Goal: Task Accomplishment & Management: Manage account settings

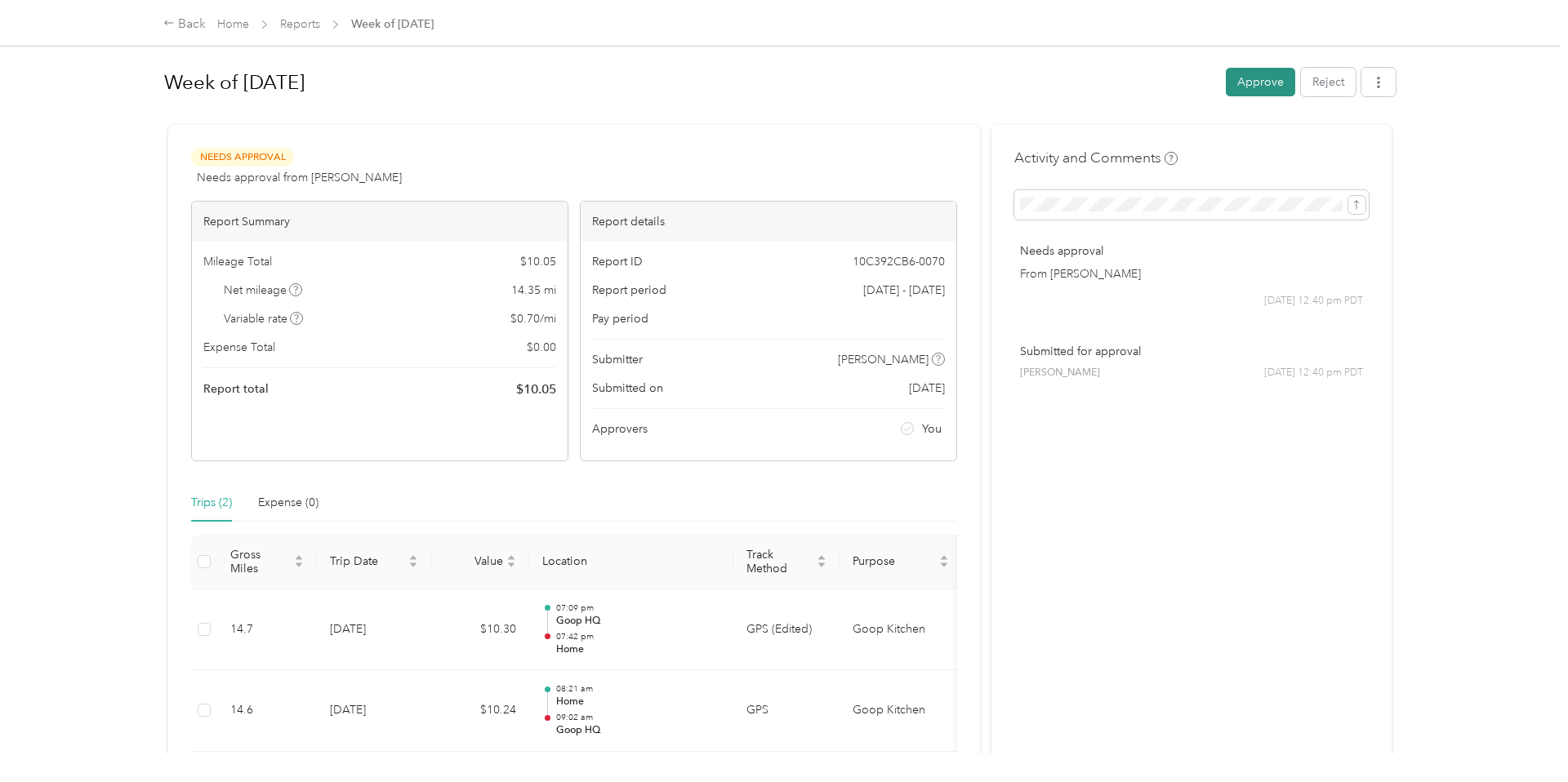
click at [1275, 84] on button "Approve" at bounding box center [1261, 82] width 70 height 28
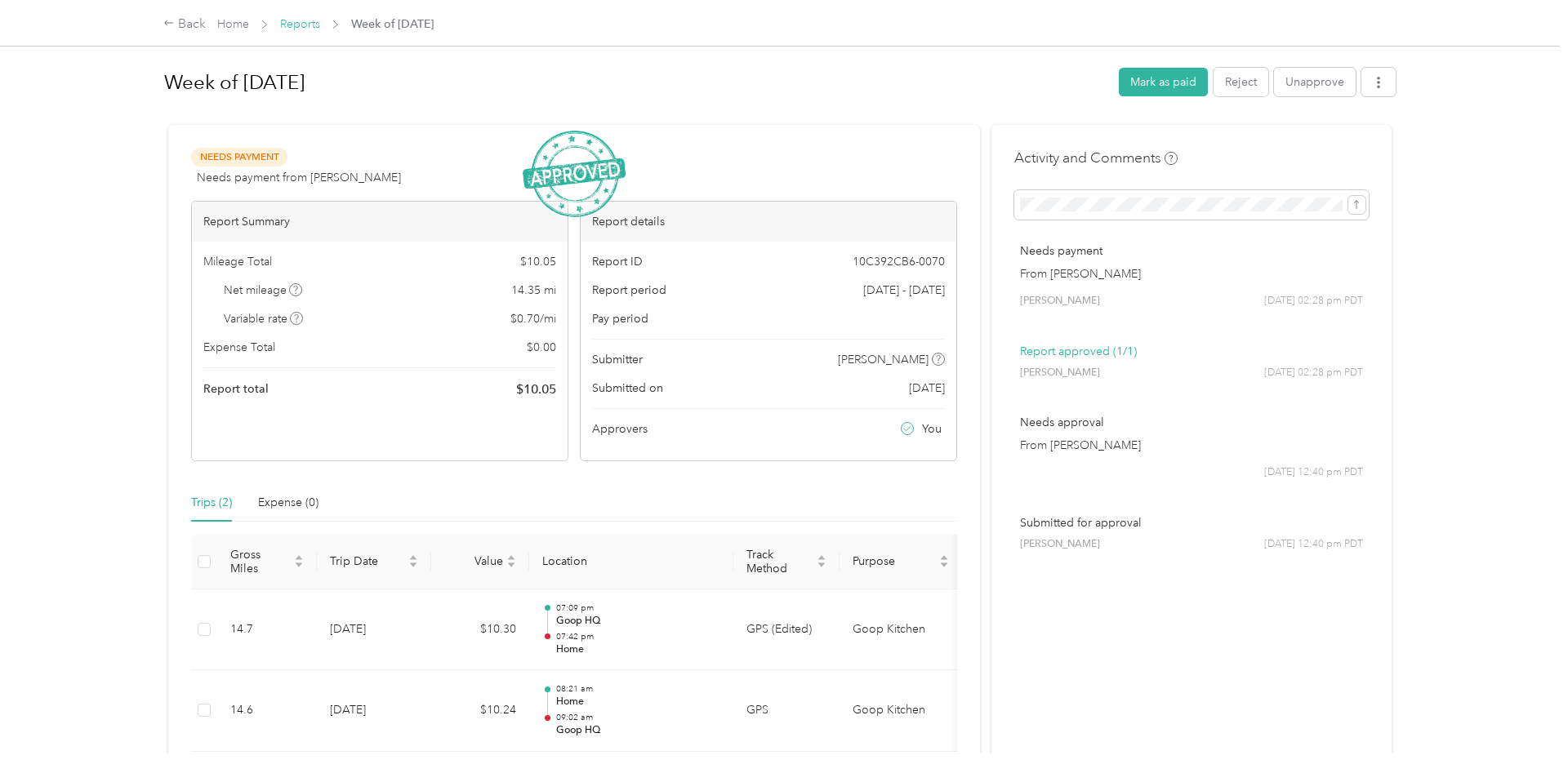
click at [301, 24] on link "Reports" at bounding box center [301, 24] width 40 height 14
